Goal: Subscribe to service/newsletter

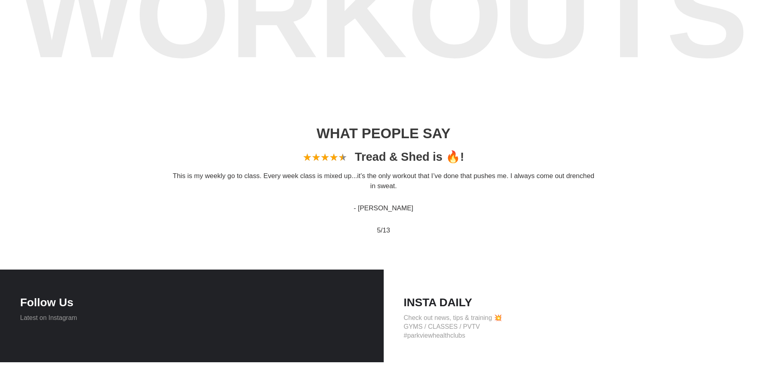
scroll to position [878, 0]
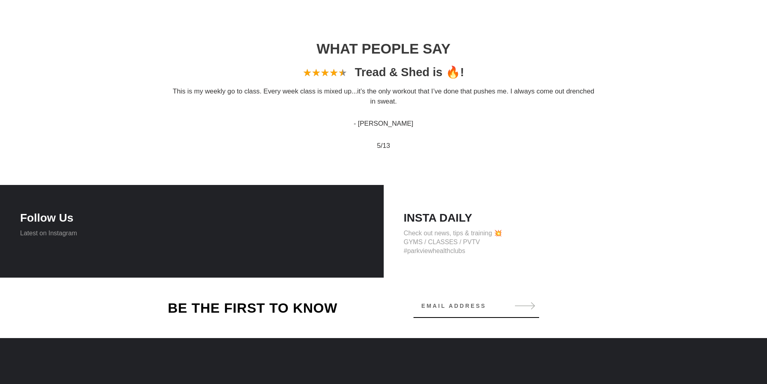
click at [428, 314] on input "Email address" at bounding box center [477, 306] width 126 height 16
paste input "[EMAIL_ADDRESS][DOMAIN_NAME]"
type input "[EMAIL_ADDRESS][DOMAIN_NAME]"
click at [512, 301] on button "Subscribe" at bounding box center [525, 305] width 27 height 9
click at [525, 307] on button "Subscribe" at bounding box center [525, 305] width 27 height 9
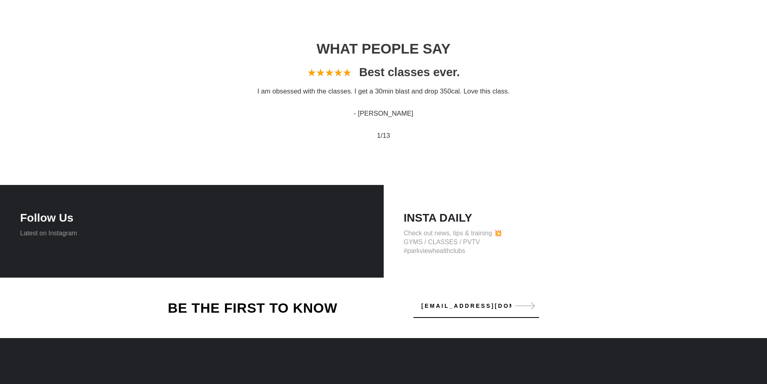
click at [531, 310] on button "Subscribe" at bounding box center [525, 305] width 27 height 9
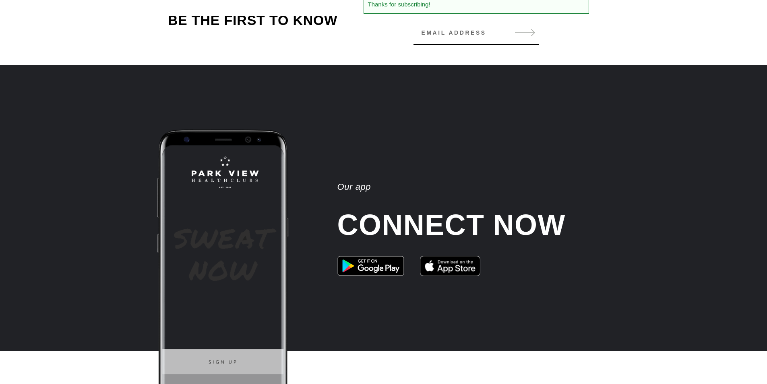
scroll to position [1180, 0]
